Goal: Navigation & Orientation: Find specific page/section

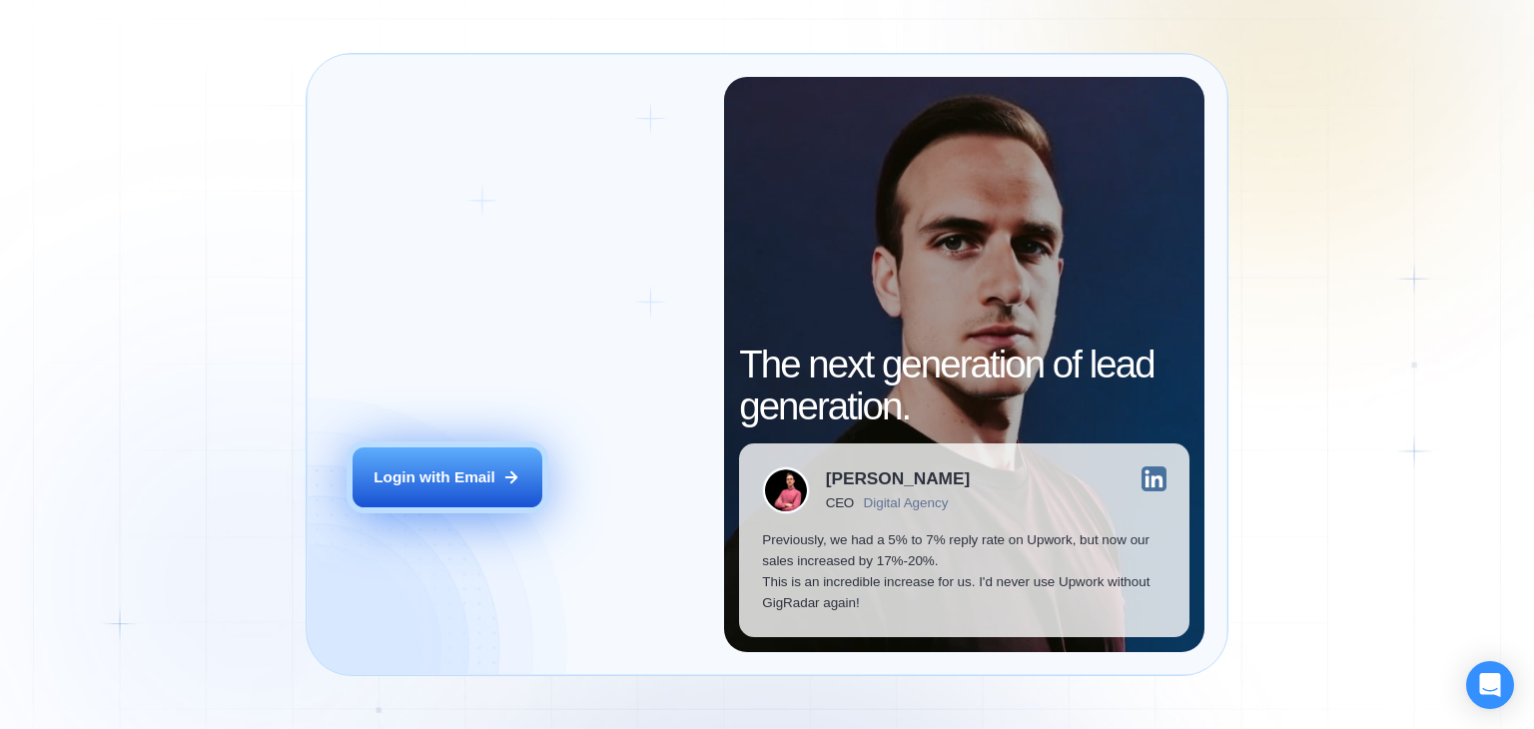
click at [440, 485] on div "Login with Email" at bounding box center [434, 476] width 122 height 21
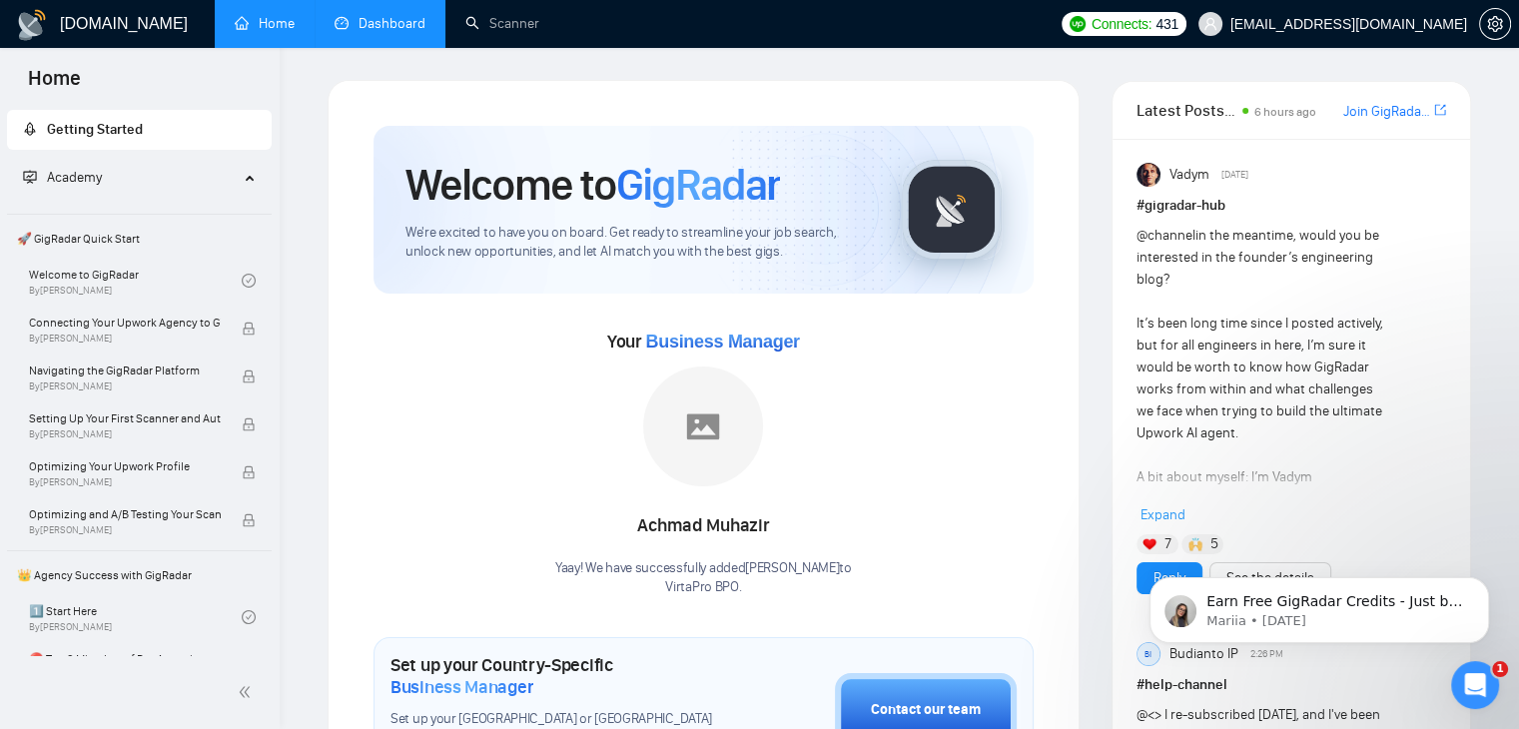
click at [358, 19] on link "Dashboard" at bounding box center [380, 23] width 91 height 17
